Goal: Information Seeking & Learning: Learn about a topic

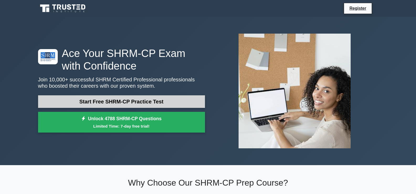
click at [166, 95] on link "Start Free SHRM-CP Practice Test" at bounding box center [121, 101] width 167 height 13
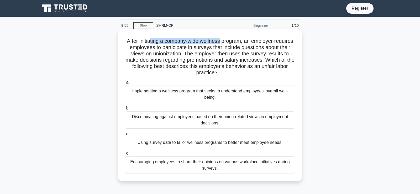
drag, startPoint x: 160, startPoint y: 40, endPoint x: 214, endPoint y: 40, distance: 53.6
click at [220, 40] on h5 "After initiating a company-wide wellness program, an employer requires employee…" at bounding box center [210, 57] width 171 height 38
click at [201, 42] on h5 "After initiating a company-wide wellness program, an employer requires employee…" at bounding box center [210, 57] width 171 height 38
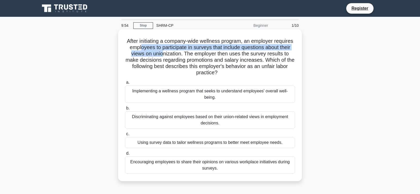
drag, startPoint x: 163, startPoint y: 45, endPoint x: 191, endPoint y: 50, distance: 28.8
click at [191, 50] on h5 "After initiating a company-wide wellness program, an employer requires employee…" at bounding box center [210, 57] width 171 height 38
click at [199, 47] on h5 "After initiating a company-wide wellness program, an employer requires employee…" at bounding box center [210, 57] width 171 height 38
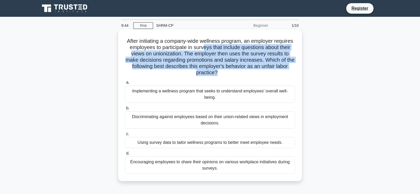
drag, startPoint x: 229, startPoint y: 46, endPoint x: 233, endPoint y: 69, distance: 23.1
click at [233, 69] on h5 "After initiating a company-wide wellness program, an employer requires employee…" at bounding box center [210, 57] width 171 height 38
click at [234, 67] on h5 "After initiating a company-wide wellness program, an employer requires employee…" at bounding box center [210, 57] width 171 height 38
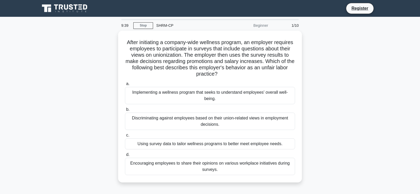
click at [337, 89] on div "After initiating a company-wide wellness program, an employer requires employee…" at bounding box center [210, 110] width 347 height 158
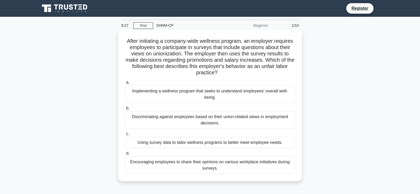
click at [222, 119] on div "Discriminating against employees based on their union-related views in employme…" at bounding box center [210, 119] width 170 height 17
click at [125, 110] on input "b. Discriminating against employees based on their union-related views in emplo…" at bounding box center [125, 108] width 0 height 3
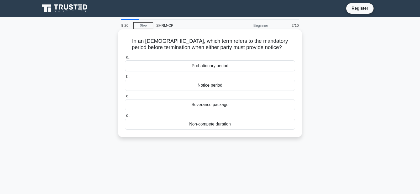
drag, startPoint x: 145, startPoint y: 40, endPoint x: 295, endPoint y: 42, distance: 149.5
click at [295, 42] on h5 "In an employment contract, which term refers to the mandatory period before ter…" at bounding box center [210, 44] width 171 height 13
click at [164, 46] on h5 "In an employment contract, which term refers to the mandatory period before ter…" at bounding box center [210, 44] width 171 height 13
drag, startPoint x: 164, startPoint y: 46, endPoint x: 241, endPoint y: 48, distance: 77.0
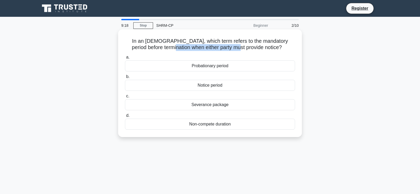
click at [238, 48] on h5 "In an employment contract, which term refers to the mandatory period before ter…" at bounding box center [210, 44] width 171 height 13
click at [241, 48] on h5 "In an employment contract, which term refers to the mandatory period before ter…" at bounding box center [210, 44] width 171 height 13
click at [230, 83] on div "Notice period" at bounding box center [210, 85] width 170 height 11
click at [125, 79] on input "b. Notice period" at bounding box center [125, 76] width 0 height 3
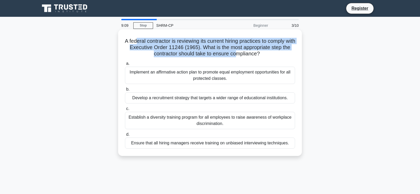
drag, startPoint x: 141, startPoint y: 40, endPoint x: 246, endPoint y: 54, distance: 105.1
click at [245, 54] on h5 "A federal contractor is reviewing its current hiring practices to comply with E…" at bounding box center [210, 47] width 171 height 19
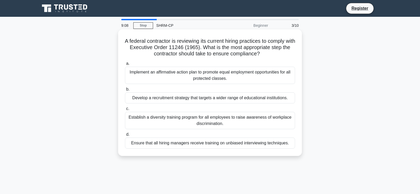
click at [253, 53] on h5 "A federal contractor is reviewing its current hiring practices to comply with E…" at bounding box center [210, 47] width 171 height 19
drag, startPoint x: 160, startPoint y: 39, endPoint x: 229, endPoint y: 40, distance: 68.8
click at [229, 40] on h5 "A federal contractor is reviewing its current hiring practices to comply with E…" at bounding box center [210, 47] width 171 height 19
drag, startPoint x: 229, startPoint y: 40, endPoint x: 265, endPoint y: 40, distance: 35.7
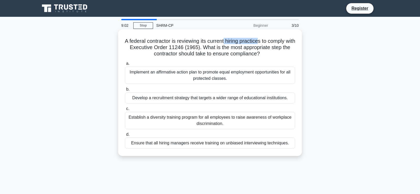
click at [265, 40] on h5 "A federal contractor is reviewing its current hiring practices to comply with E…" at bounding box center [210, 47] width 171 height 19
click at [214, 141] on div "Ensure that all hiring managers receive training on unbiased interviewing techn…" at bounding box center [210, 143] width 170 height 11
click at [125, 136] on input "d. Ensure that all hiring managers receive training on unbiased interviewing te…" at bounding box center [125, 134] width 0 height 3
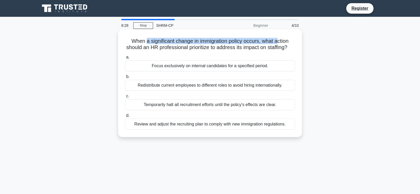
drag, startPoint x: 146, startPoint y: 39, endPoint x: 279, endPoint y: 42, distance: 133.7
click at [279, 42] on h5 "When a significant change in immigration policy occurs, what action should an H…" at bounding box center [210, 44] width 171 height 13
click at [280, 42] on h5 "When a significant change in immigration policy occurs, what action should an H…" at bounding box center [210, 44] width 171 height 13
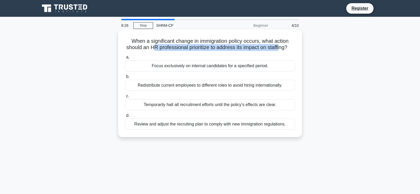
drag, startPoint x: 158, startPoint y: 45, endPoint x: 286, endPoint y: 46, distance: 128.5
click at [286, 47] on h5 "When a significant change in immigration policy occurs, what action should an H…" at bounding box center [210, 44] width 171 height 13
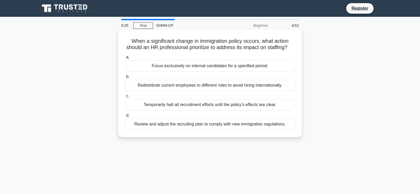
click at [286, 46] on h5 "When a significant change in immigration policy occurs, what action should an H…" at bounding box center [210, 44] width 171 height 13
click at [205, 110] on div "Temporarily halt all recruitment efforts until the policy's effects are clear." at bounding box center [210, 104] width 170 height 11
click at [125, 98] on input "c. Temporarily halt all recruitment efforts until the policy's effects are clea…" at bounding box center [125, 96] width 0 height 3
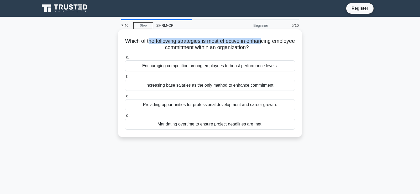
drag, startPoint x: 161, startPoint y: 39, endPoint x: 277, endPoint y: 42, distance: 116.1
click at [277, 42] on h5 "Which of the following strategies is most effective in enhancing employee commi…" at bounding box center [210, 44] width 171 height 13
click at [211, 100] on div "Providing opportunities for professional development and career growth." at bounding box center [210, 104] width 170 height 11
click at [125, 98] on input "c. Providing opportunities for professional development and career growth." at bounding box center [125, 96] width 0 height 3
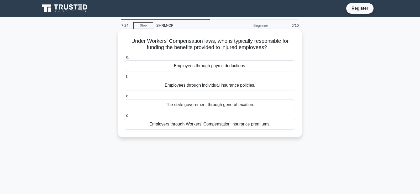
drag, startPoint x: 152, startPoint y: 41, endPoint x: 292, endPoint y: 43, distance: 140.0
click at [292, 43] on h5 "Under Workers' Compensation laws, who is typically responsible for funding the …" at bounding box center [210, 44] width 171 height 13
click at [167, 54] on label "a. Employees through payroll deductions." at bounding box center [210, 62] width 170 height 17
click at [125, 56] on input "a. Employees through payroll deductions." at bounding box center [125, 57] width 0 height 3
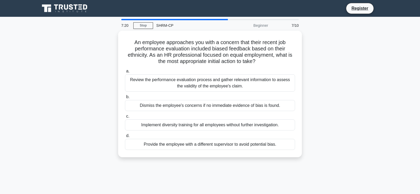
click at [294, 24] on div "7/10" at bounding box center [286, 25] width 31 height 11
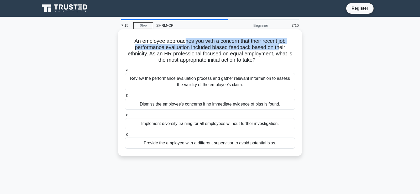
drag, startPoint x: 191, startPoint y: 41, endPoint x: 282, endPoint y: 47, distance: 91.1
click at [282, 47] on h5 "An employee approaches you with a concern that their recent job performance eva…" at bounding box center [210, 51] width 171 height 26
click at [283, 47] on h5 "An employee approaches you with a concern that their recent job performance eva…" at bounding box center [210, 51] width 171 height 26
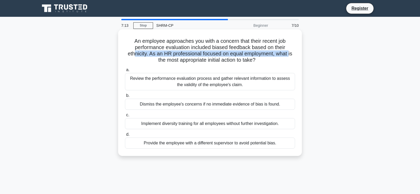
drag, startPoint x: 134, startPoint y: 52, endPoint x: 292, endPoint y: 51, distance: 157.9
click at [292, 51] on h5 "An employee approaches you with a concern that their recent job performance eva…" at bounding box center [210, 51] width 171 height 26
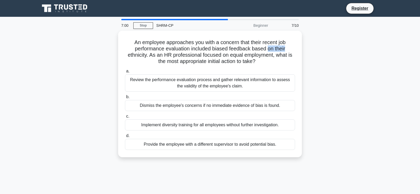
click at [303, 45] on div "An employee approaches you with a concern that their recent job performance eva…" at bounding box center [210, 97] width 347 height 133
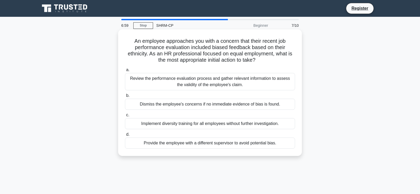
click at [254, 47] on h5 "An employee approaches you with a concern that their recent job performance eva…" at bounding box center [210, 51] width 171 height 26
drag, startPoint x: 134, startPoint y: 53, endPoint x: 203, endPoint y: 50, distance: 68.6
click at [203, 50] on h5 "An employee approaches you with a concern that their recent job performance eva…" at bounding box center [210, 51] width 171 height 26
click at [207, 80] on div "Review the performance evaluation process and gather relevant information to as…" at bounding box center [210, 81] width 170 height 17
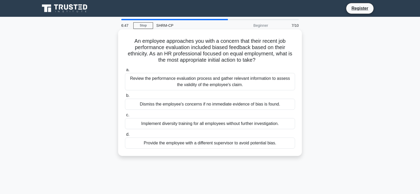
click at [125, 72] on input "a. Review the performance evaluation process and gather relevant information to…" at bounding box center [125, 69] width 0 height 3
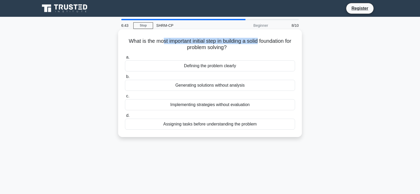
drag, startPoint x: 170, startPoint y: 41, endPoint x: 264, endPoint y: 41, distance: 93.8
click at [264, 41] on h5 "What is the most important initial step in building a solid foundation for prob…" at bounding box center [210, 44] width 171 height 13
click at [239, 65] on div "Defining the problem clearly" at bounding box center [210, 65] width 170 height 11
click at [125, 59] on input "a. Defining the problem clearly" at bounding box center [125, 57] width 0 height 3
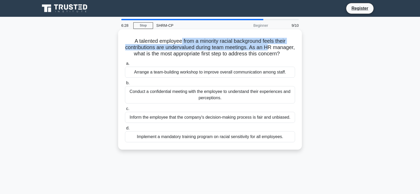
drag, startPoint x: 181, startPoint y: 41, endPoint x: 283, endPoint y: 45, distance: 102.0
click at [283, 45] on h5 "A talented employee from a minority racial background feels their contributions…" at bounding box center [210, 47] width 171 height 19
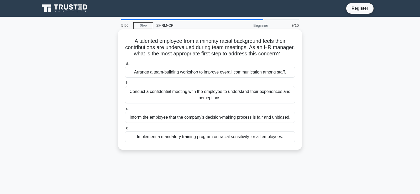
click at [239, 78] on div "Arrange a team-building workshop to improve overall communication among staff." at bounding box center [210, 72] width 170 height 11
click at [125, 65] on input "a. Arrange a team-building workshop to improve overall communication among staf…" at bounding box center [125, 63] width 0 height 3
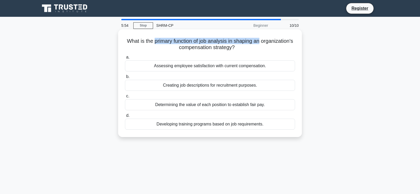
drag, startPoint x: 170, startPoint y: 37, endPoint x: 284, endPoint y: 39, distance: 113.5
click at [284, 39] on h5 "What is the primary function of job analysis in shaping an organization's compe…" at bounding box center [210, 44] width 171 height 13
click at [211, 81] on div "Creating job descriptions for recruitment purposes." at bounding box center [210, 85] width 170 height 11
click at [125, 79] on input "b. Creating job descriptions for recruitment purposes." at bounding box center [125, 76] width 0 height 3
